Goal: Transaction & Acquisition: Purchase product/service

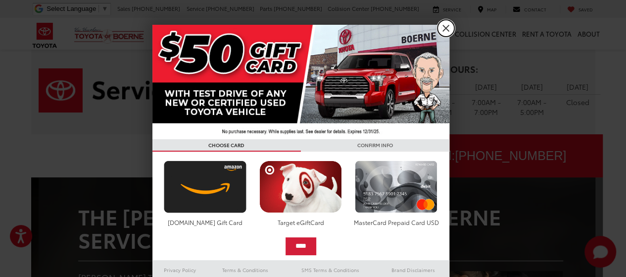
click at [440, 26] on link "X" at bounding box center [446, 28] width 17 height 17
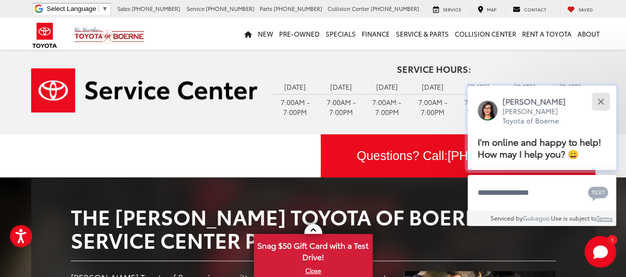
click at [605, 98] on button "Close" at bounding box center [600, 101] width 21 height 21
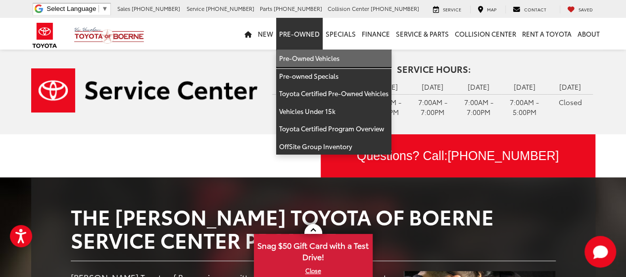
click at [296, 58] on link "Pre-Owned Vehicles" at bounding box center [333, 59] width 115 height 18
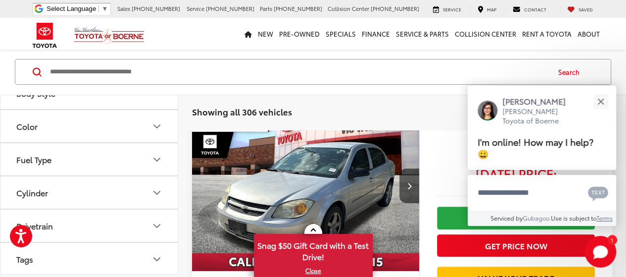
scroll to position [149, 0]
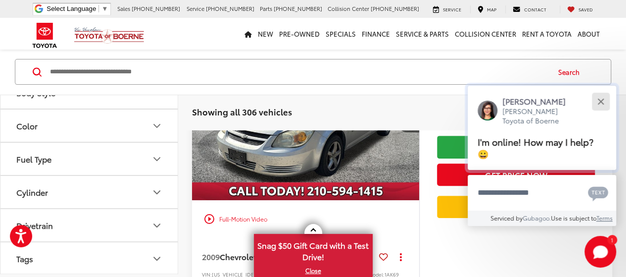
click at [599, 99] on div "Close" at bounding box center [601, 101] width 6 height 6
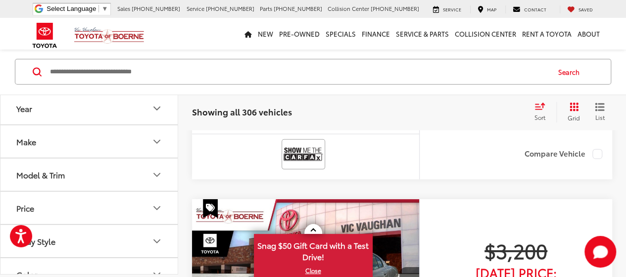
scroll to position [0, 0]
click at [101, 138] on button "Make" at bounding box center [89, 142] width 178 height 32
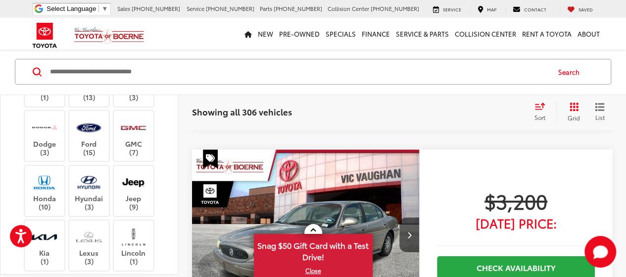
scroll to position [106, 0]
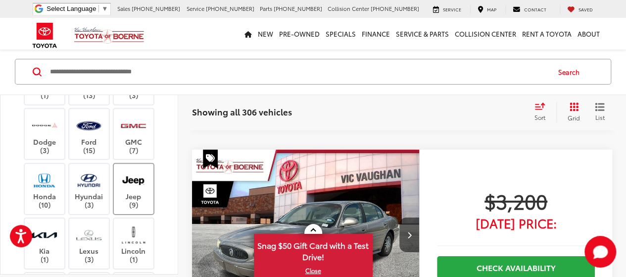
click at [139, 190] on img at bounding box center [133, 179] width 27 height 23
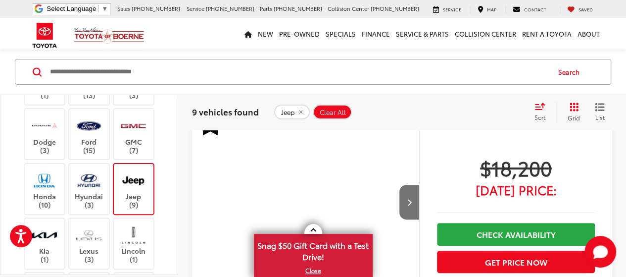
scroll to position [47, 0]
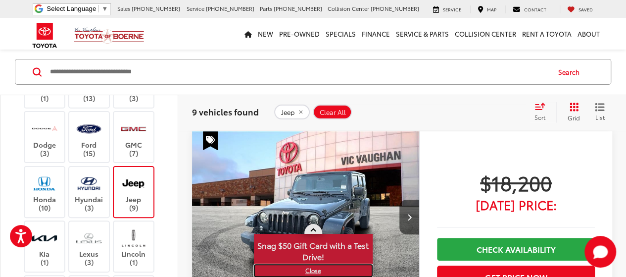
click at [311, 269] on link "X" at bounding box center [313, 270] width 117 height 11
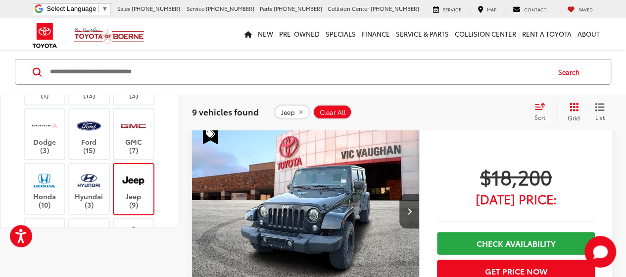
scroll to position [0, 0]
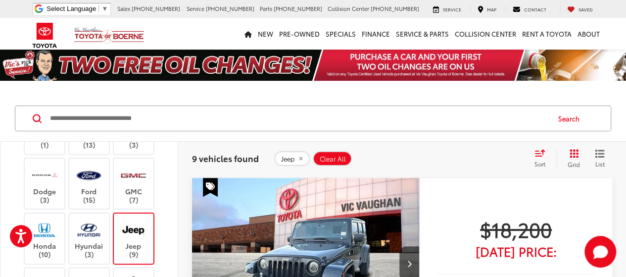
click at [127, 246] on label "Jeep (9)" at bounding box center [134, 238] width 40 height 40
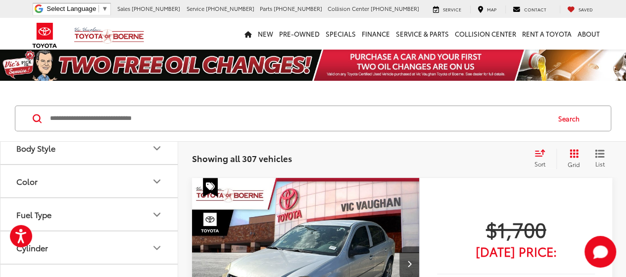
scroll to position [495, 0]
click at [57, 108] on button "Price" at bounding box center [89, 92] width 178 height 32
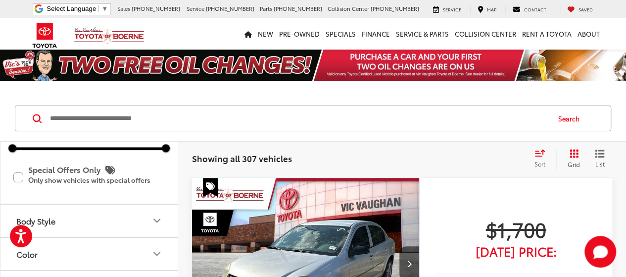
drag, startPoint x: 136, startPoint y: 186, endPoint x: 64, endPoint y: 188, distance: 71.8
click at [25, 127] on div "* — ******" at bounding box center [89, 117] width 154 height 19
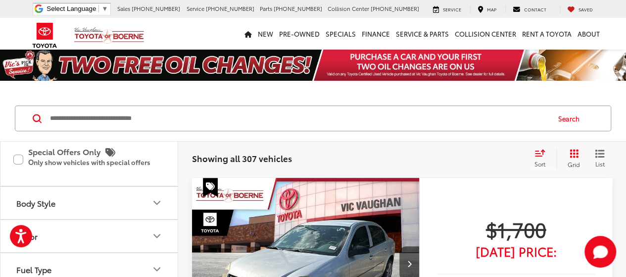
scroll to position [511, 0]
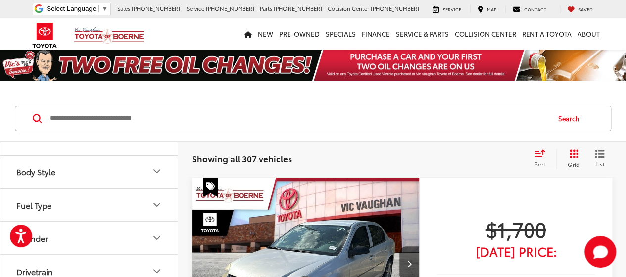
scroll to position [478, 0]
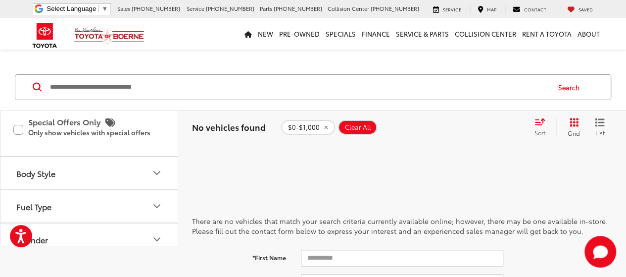
click at [67, 80] on div "* — *****" at bounding box center [89, 69] width 154 height 19
type input "******"
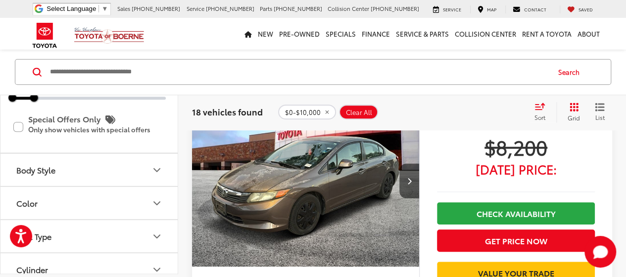
scroll to position [4040, 0]
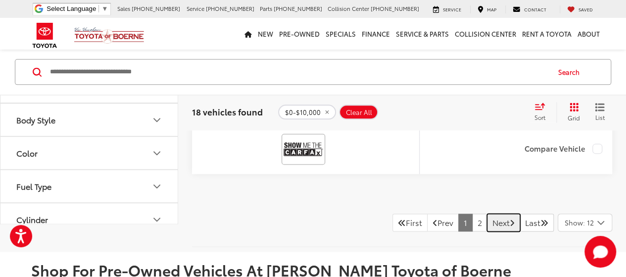
click at [492, 215] on link "Next" at bounding box center [503, 222] width 33 height 18
